Goal: Check status: Check status

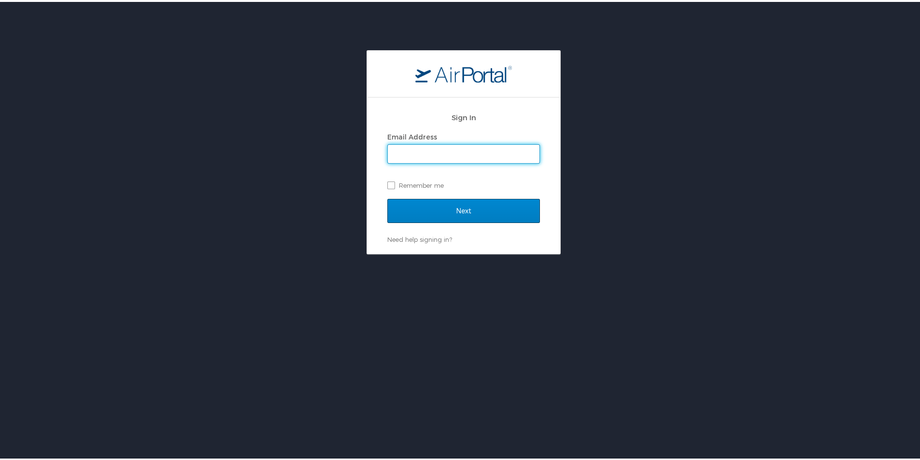
type input "revathi_hines@subr.edu"
click at [486, 205] on input "Next" at bounding box center [463, 209] width 153 height 24
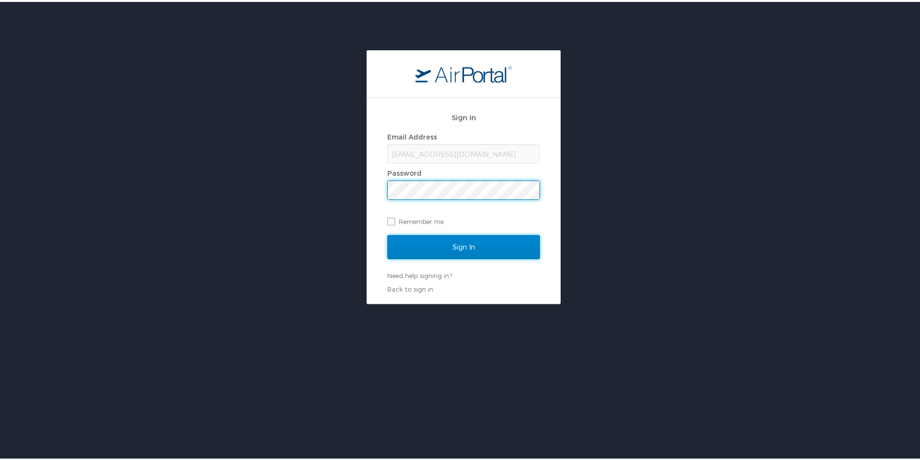
click at [463, 244] on input "Sign In" at bounding box center [463, 245] width 153 height 24
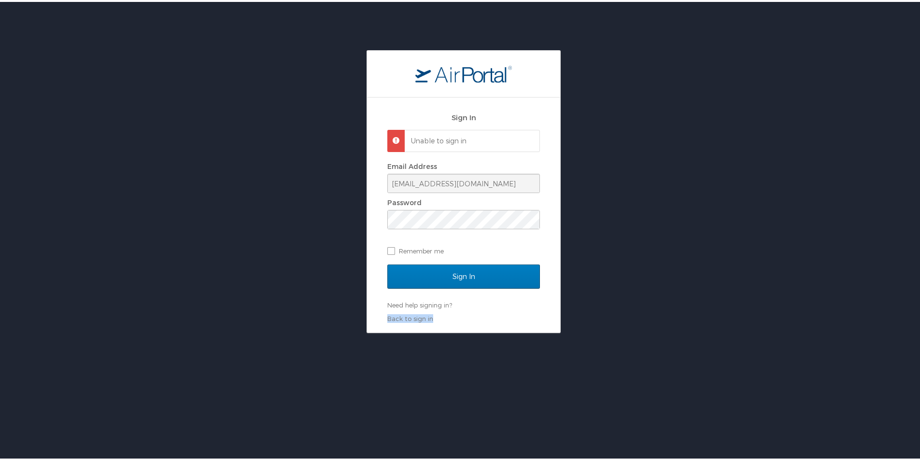
click at [569, 320] on div "Sign In Unable to sign in Email Address revathi_hines@subr.edu Password Remembe…" at bounding box center [463, 189] width 927 height 283
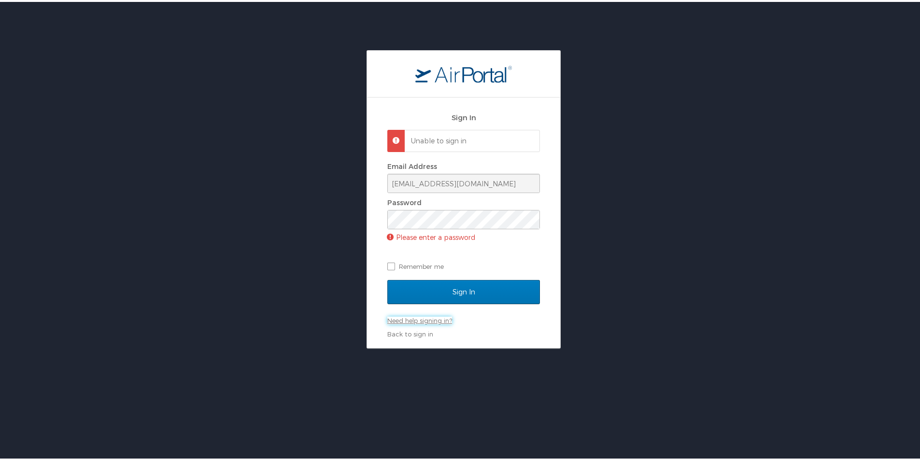
click at [408, 317] on link "Need help signing in?" at bounding box center [419, 319] width 65 height 8
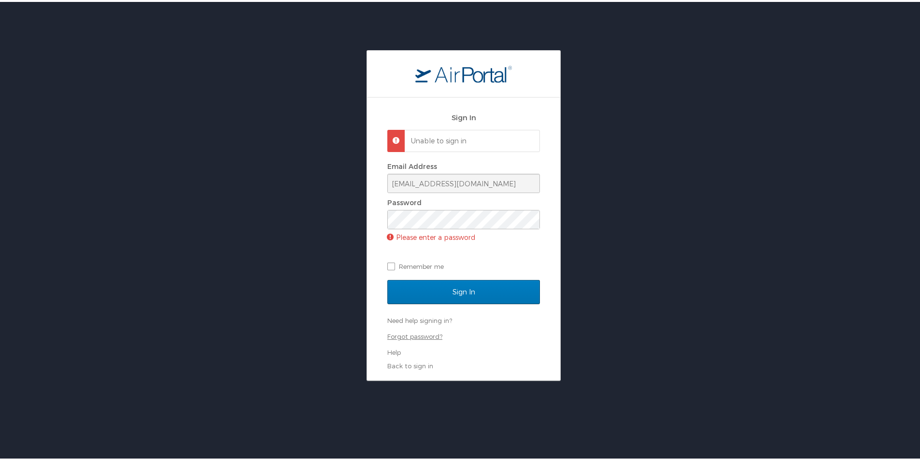
click at [407, 335] on link "Forgot password?" at bounding box center [414, 335] width 55 height 8
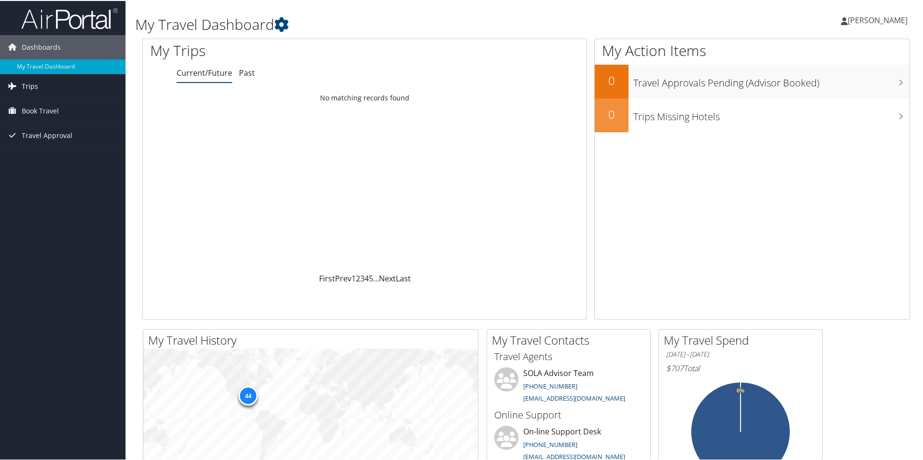
click at [39, 86] on link "Trips" at bounding box center [63, 85] width 126 height 24
click at [50, 101] on link "Current/Future Trips" at bounding box center [63, 105] width 126 height 14
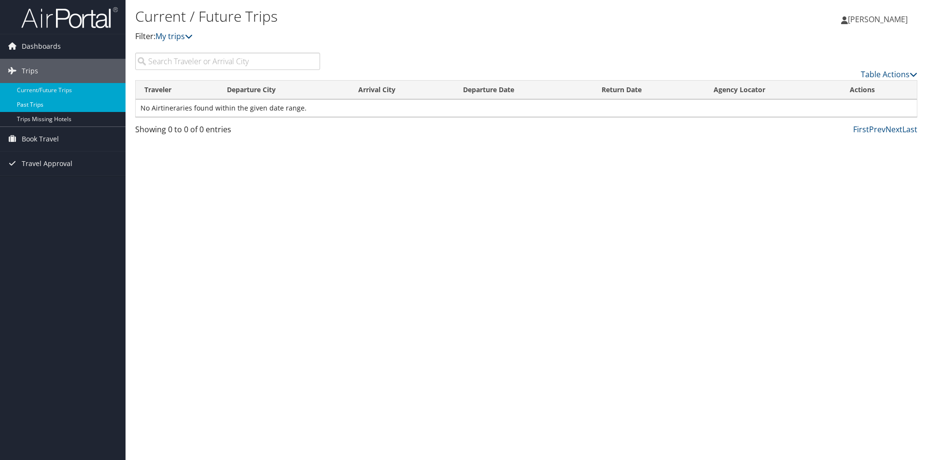
click at [44, 105] on link "Past Trips" at bounding box center [63, 105] width 126 height 14
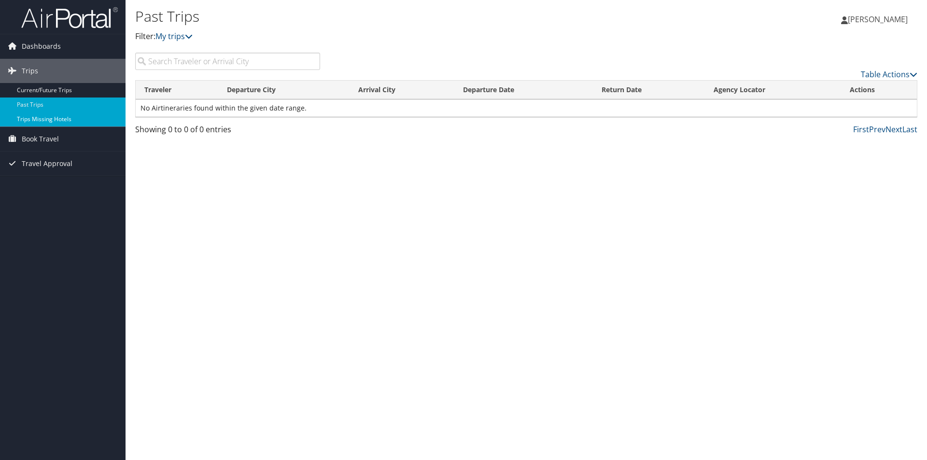
click at [45, 118] on link "Trips Missing Hotels" at bounding box center [63, 119] width 126 height 14
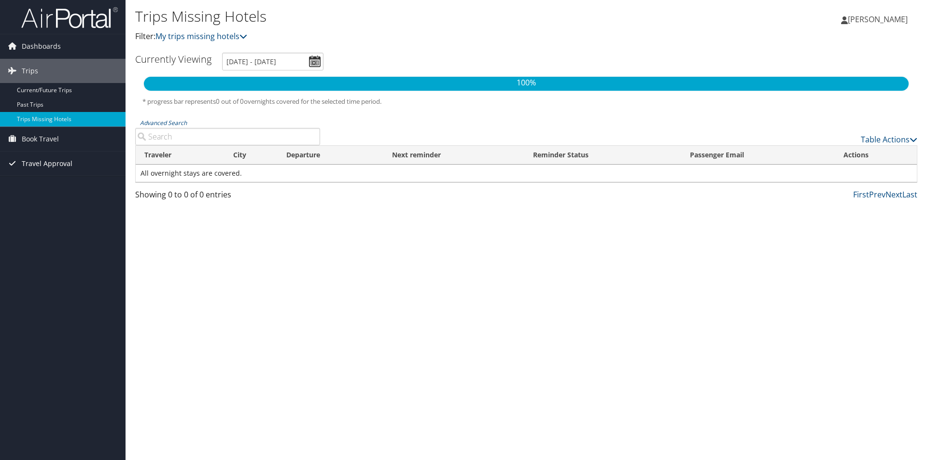
click at [46, 160] on span "Travel Approval" at bounding box center [47, 164] width 51 height 24
click at [48, 179] on link "Pending Trip Approvals" at bounding box center [63, 183] width 126 height 14
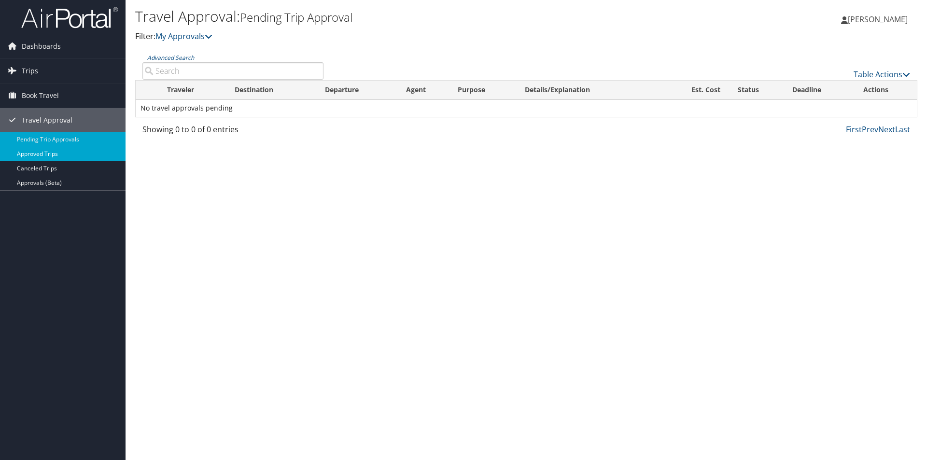
click at [39, 154] on link "Approved Trips" at bounding box center [63, 154] width 126 height 14
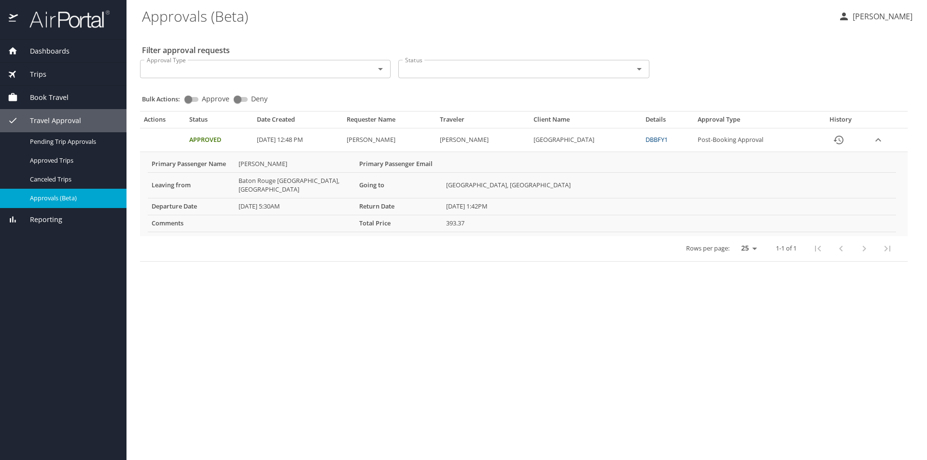
click at [668, 140] on link "DBBFY1" at bounding box center [656, 139] width 22 height 9
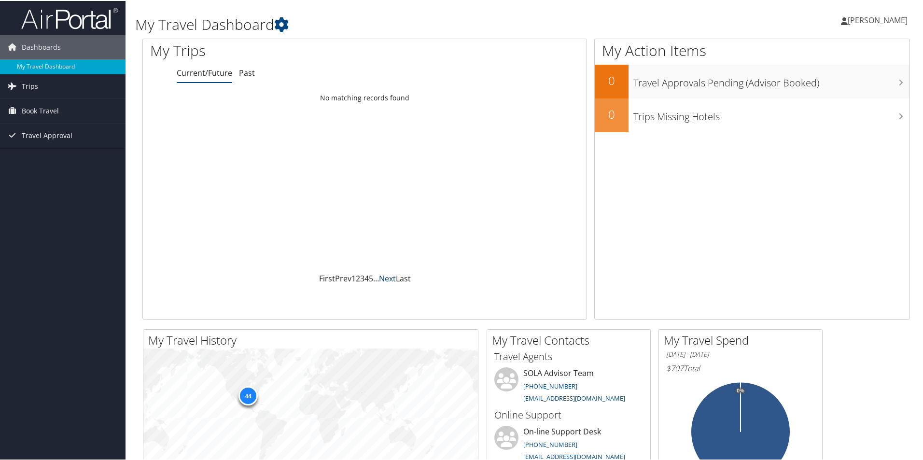
click at [391, 279] on link "Next" at bounding box center [387, 277] width 17 height 11
click at [391, 278] on link "Next" at bounding box center [387, 277] width 17 height 11
click at [56, 137] on span "Travel Approval" at bounding box center [47, 135] width 51 height 24
click at [47, 195] on link "Approvals (Beta)" at bounding box center [63, 197] width 126 height 14
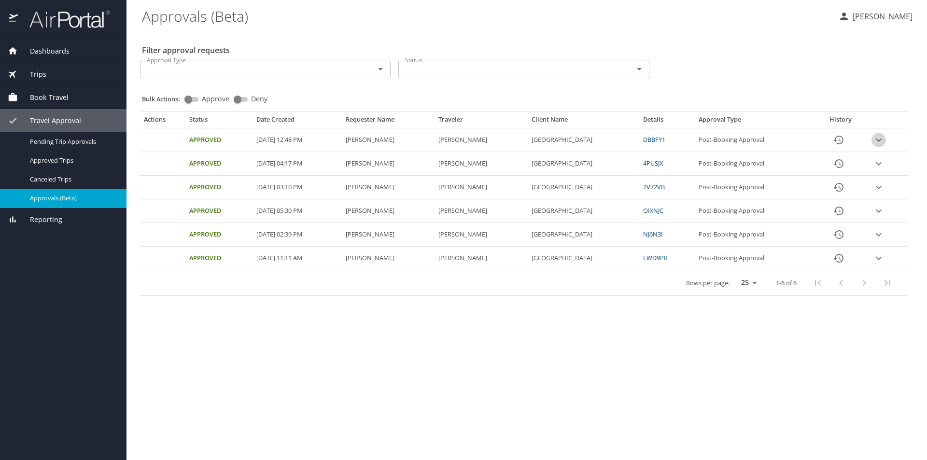
click at [880, 142] on icon "expand row" at bounding box center [879, 140] width 12 height 12
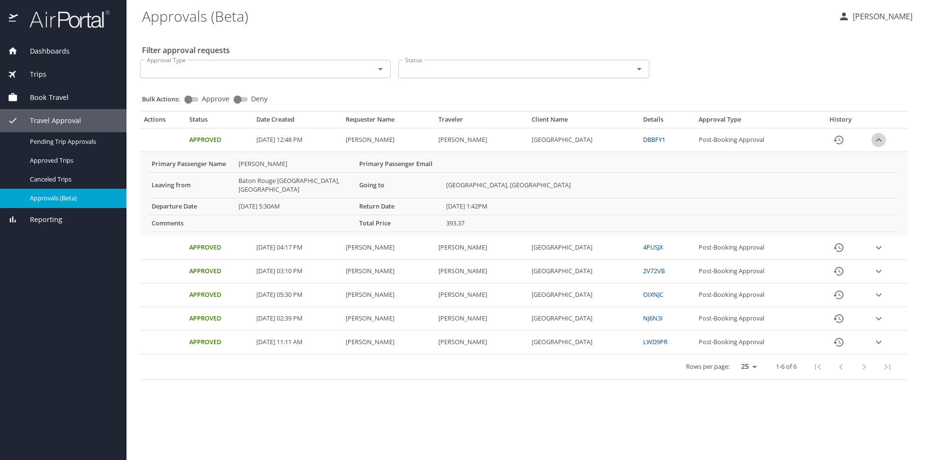
click at [880, 142] on icon "expand row" at bounding box center [879, 140] width 12 height 12
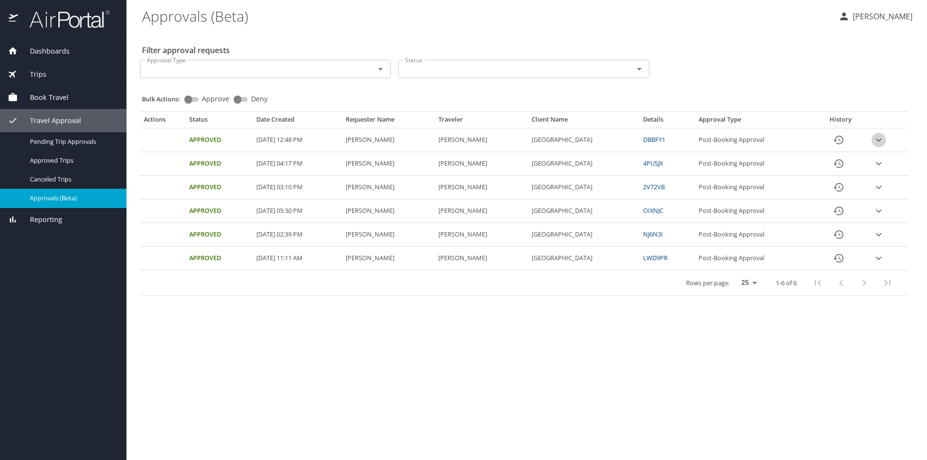
click at [880, 140] on icon "expand row" at bounding box center [879, 140] width 12 height 12
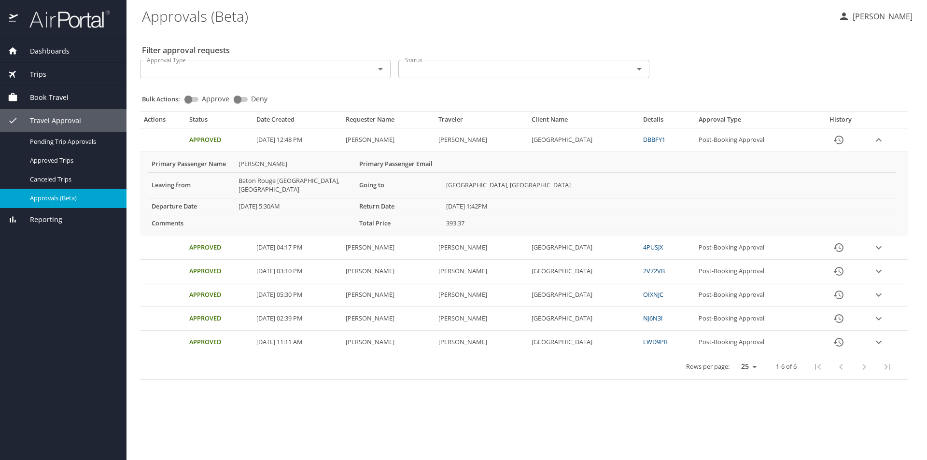
drag, startPoint x: 655, startPoint y: 137, endPoint x: 689, endPoint y: 141, distance: 34.5
click at [689, 141] on tr "Approved [DATE] 12:48 PM [PERSON_NAME] [PERSON_NAME] SOUTHERN UNIV - [GEOGRAPHI…" at bounding box center [524, 140] width 768 height 24
copy tr "DBBFY1"
click at [843, 242] on icon "History" at bounding box center [839, 248] width 12 height 12
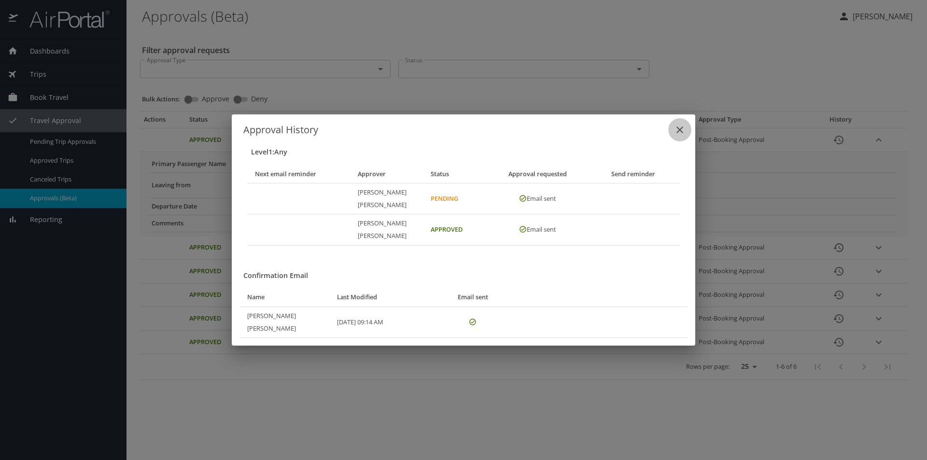
click at [681, 133] on icon "close" at bounding box center [679, 129] width 7 height 7
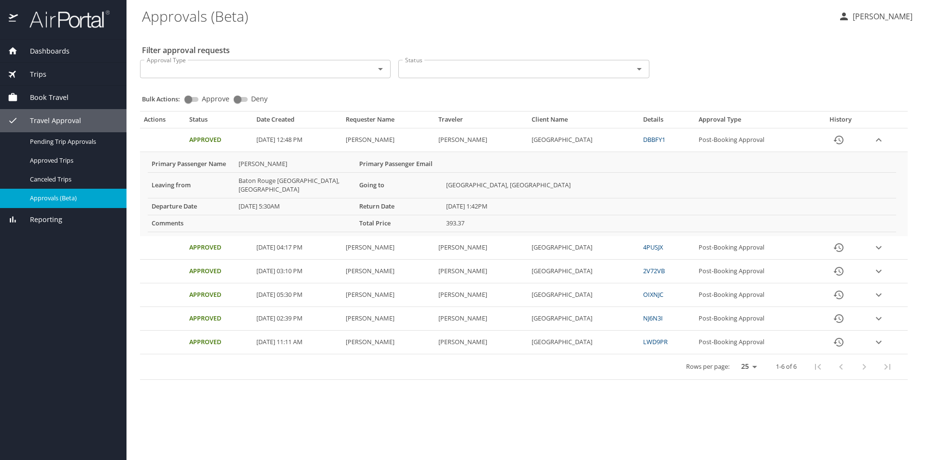
click at [844, 140] on icon "History" at bounding box center [839, 140] width 12 height 12
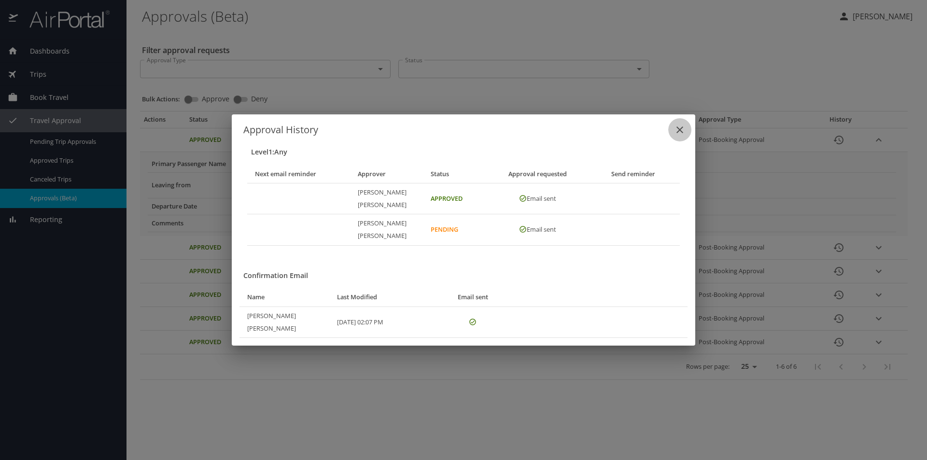
click at [682, 136] on icon "close" at bounding box center [680, 130] width 12 height 12
